Goal: Find specific page/section: Find specific page/section

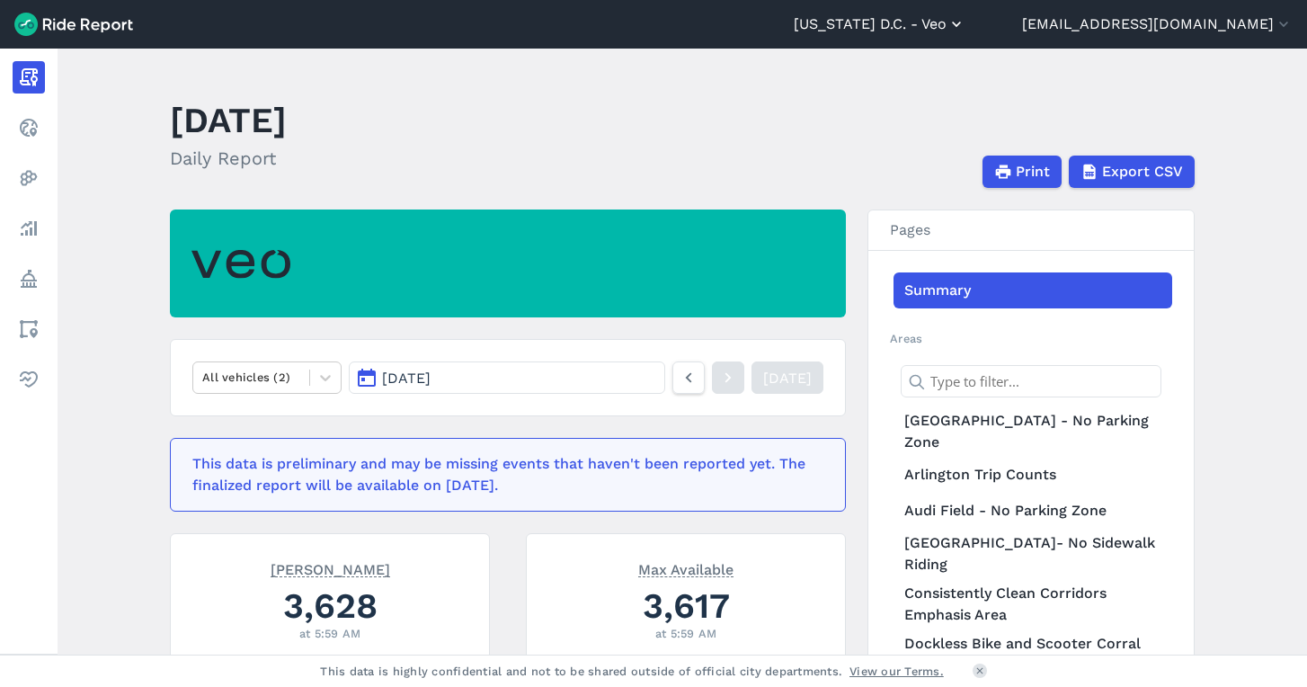
click at [933, 25] on button "[US_STATE] D.C. - Veo" at bounding box center [880, 24] width 172 height 22
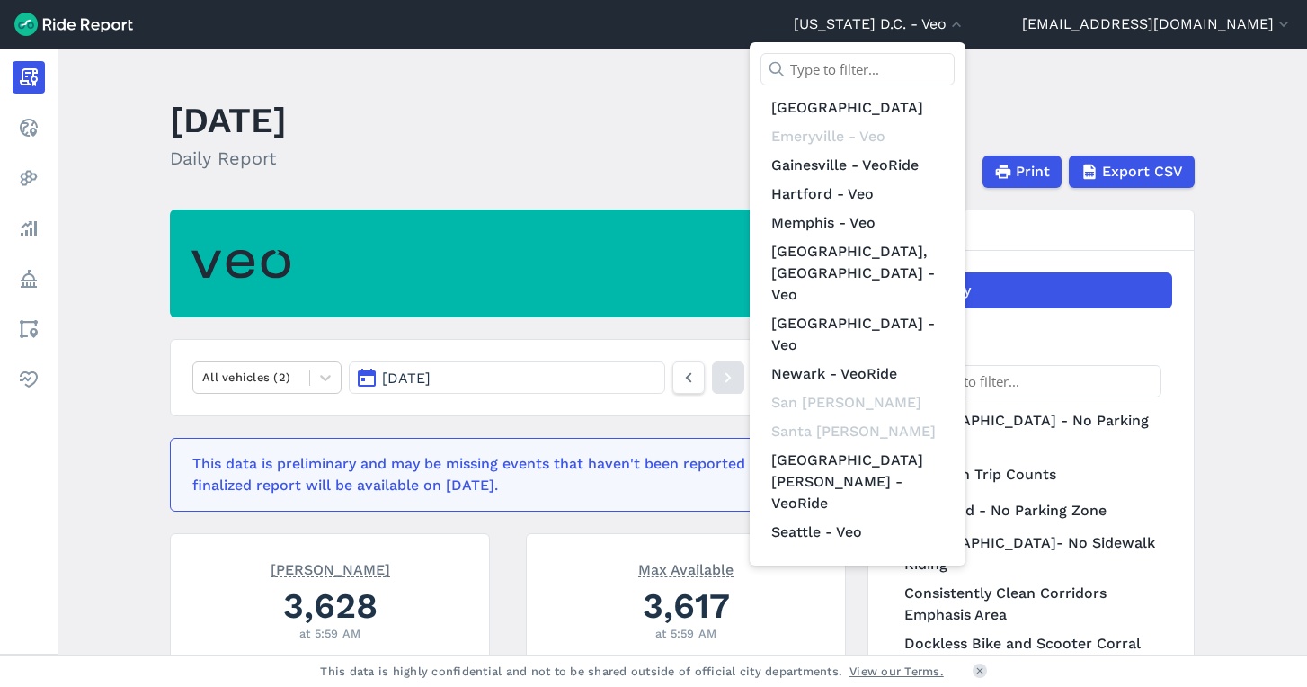
scroll to position [209, 0]
click at [903, 670] on link "[GEOGRAPHIC_DATA][US_STATE] - VeoRide" at bounding box center [858, 695] width 194 height 50
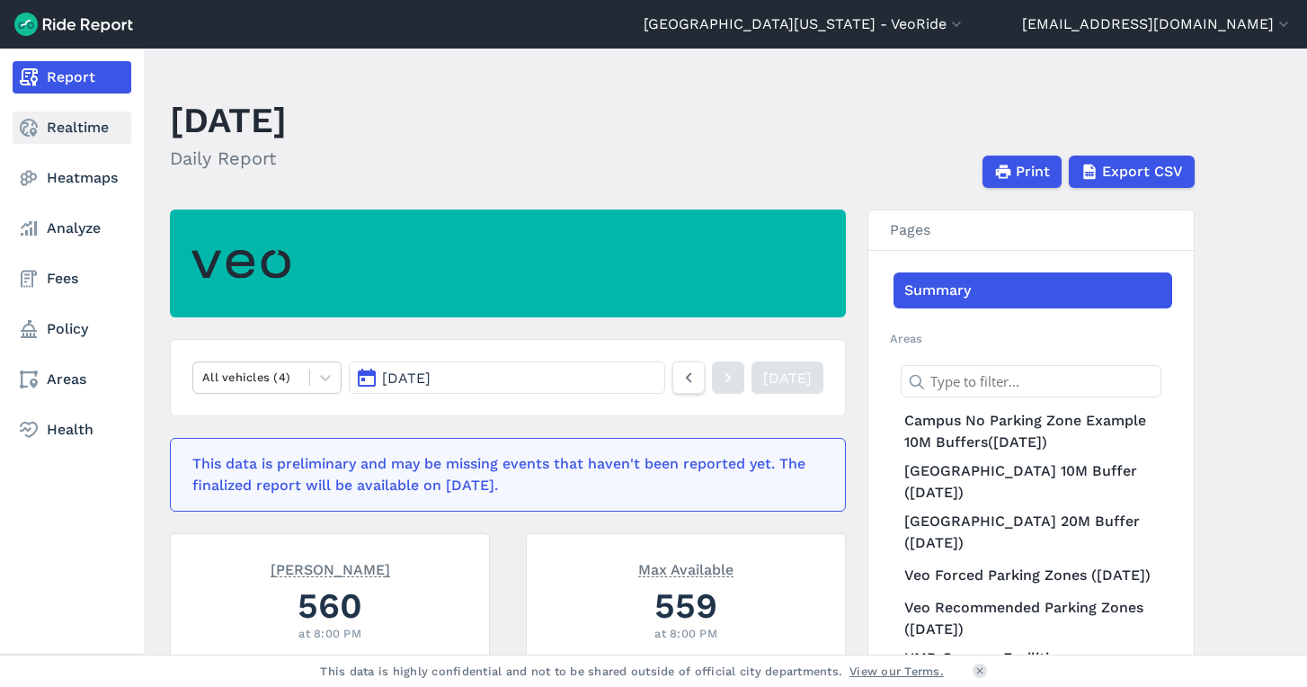
click at [68, 124] on link "Realtime" at bounding box center [72, 127] width 119 height 32
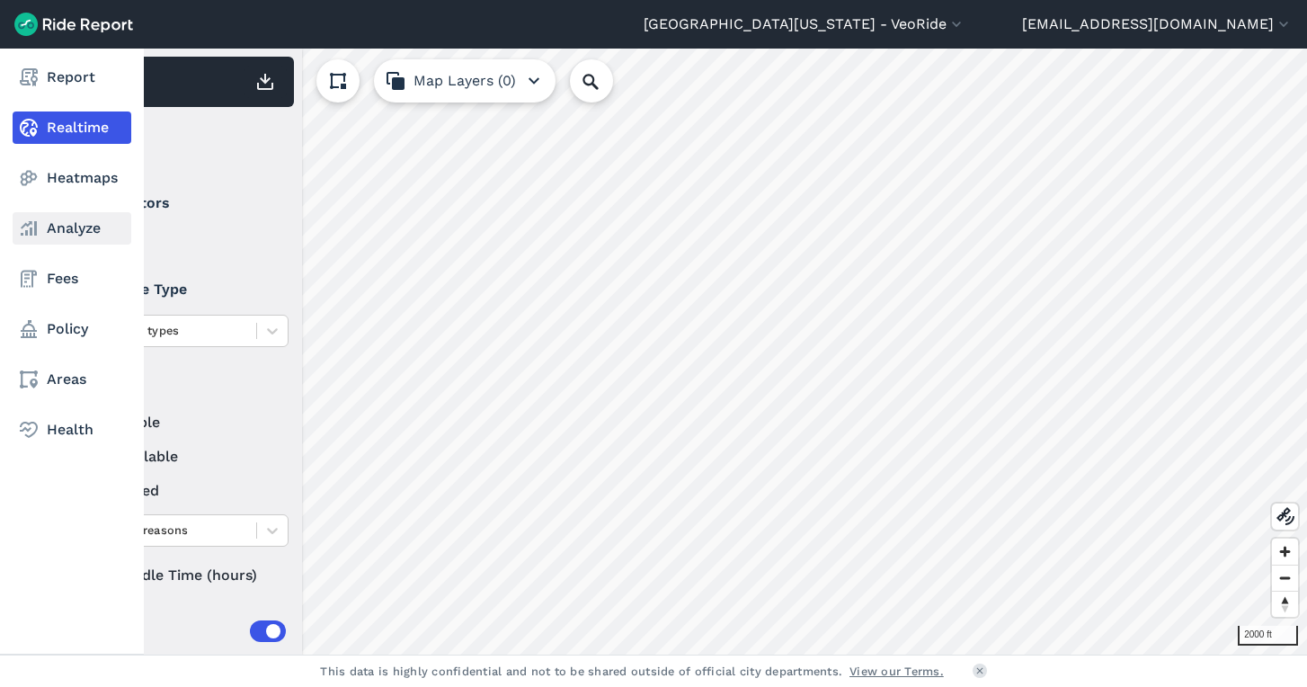
click at [51, 229] on link "Analyze" at bounding box center [72, 228] width 119 height 32
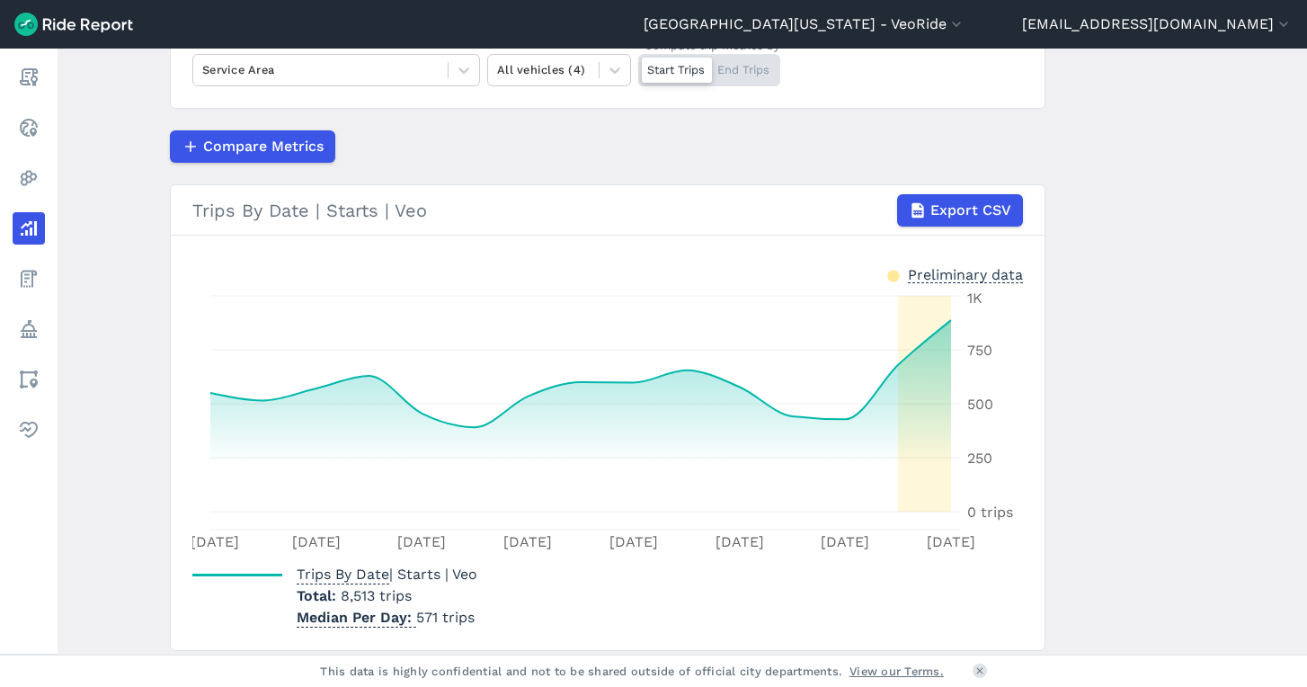
scroll to position [215, 0]
